Goal: Task Accomplishment & Management: Manage account settings

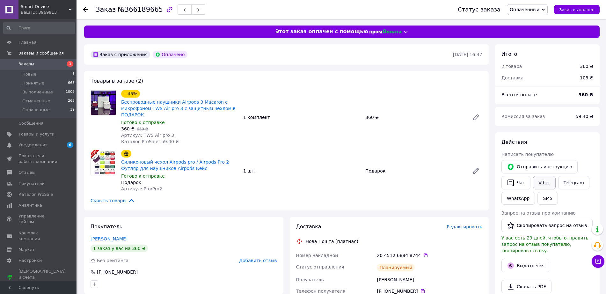
click at [546, 184] on link "Viber" at bounding box center [544, 182] width 22 height 13
click at [513, 180] on icon "button" at bounding box center [511, 183] width 6 height 7
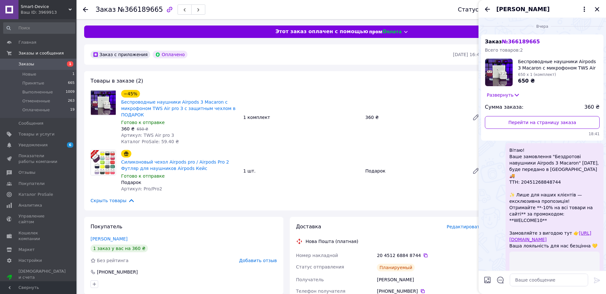
scroll to position [58, 0]
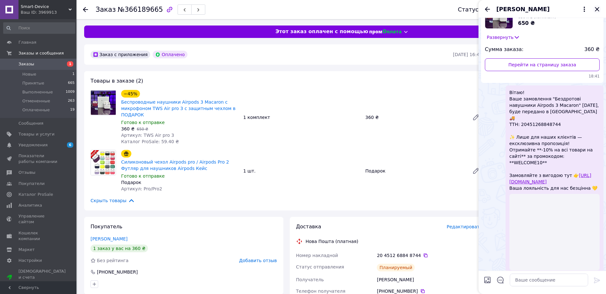
click at [598, 9] on icon "Закрыть" at bounding box center [597, 9] width 4 height 4
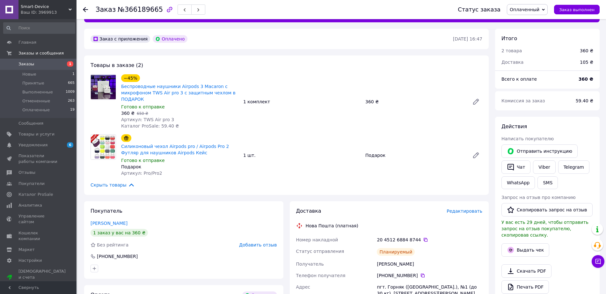
scroll to position [40, 0]
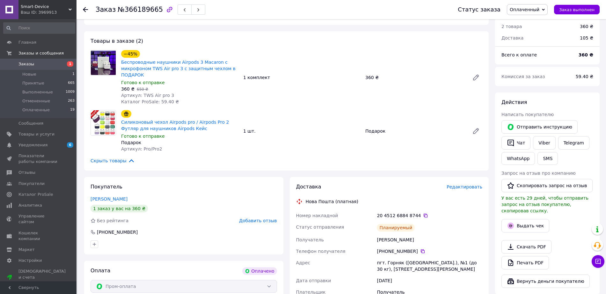
click at [36, 64] on span "Заказы" at bounding box center [38, 64] width 40 height 6
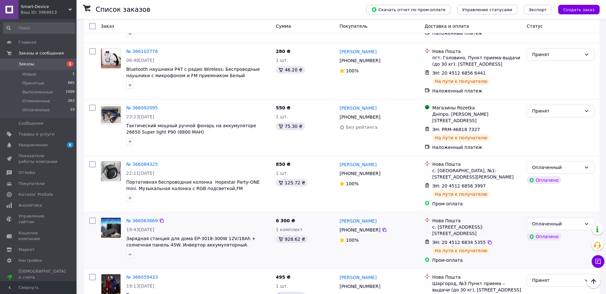
scroll to position [917, 0]
